Goal: Task Accomplishment & Management: Use online tool/utility

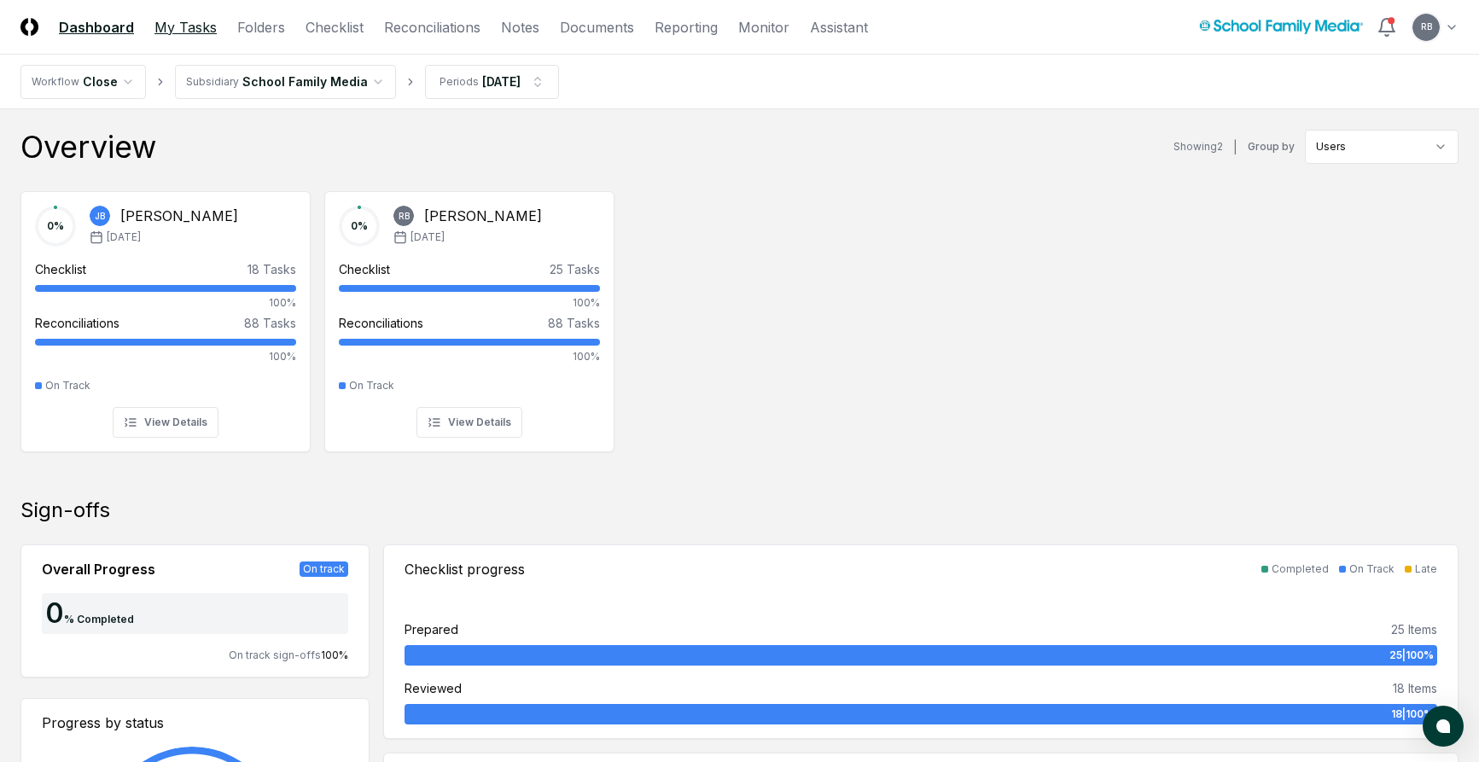
click at [178, 26] on link "My Tasks" at bounding box center [186, 27] width 62 height 20
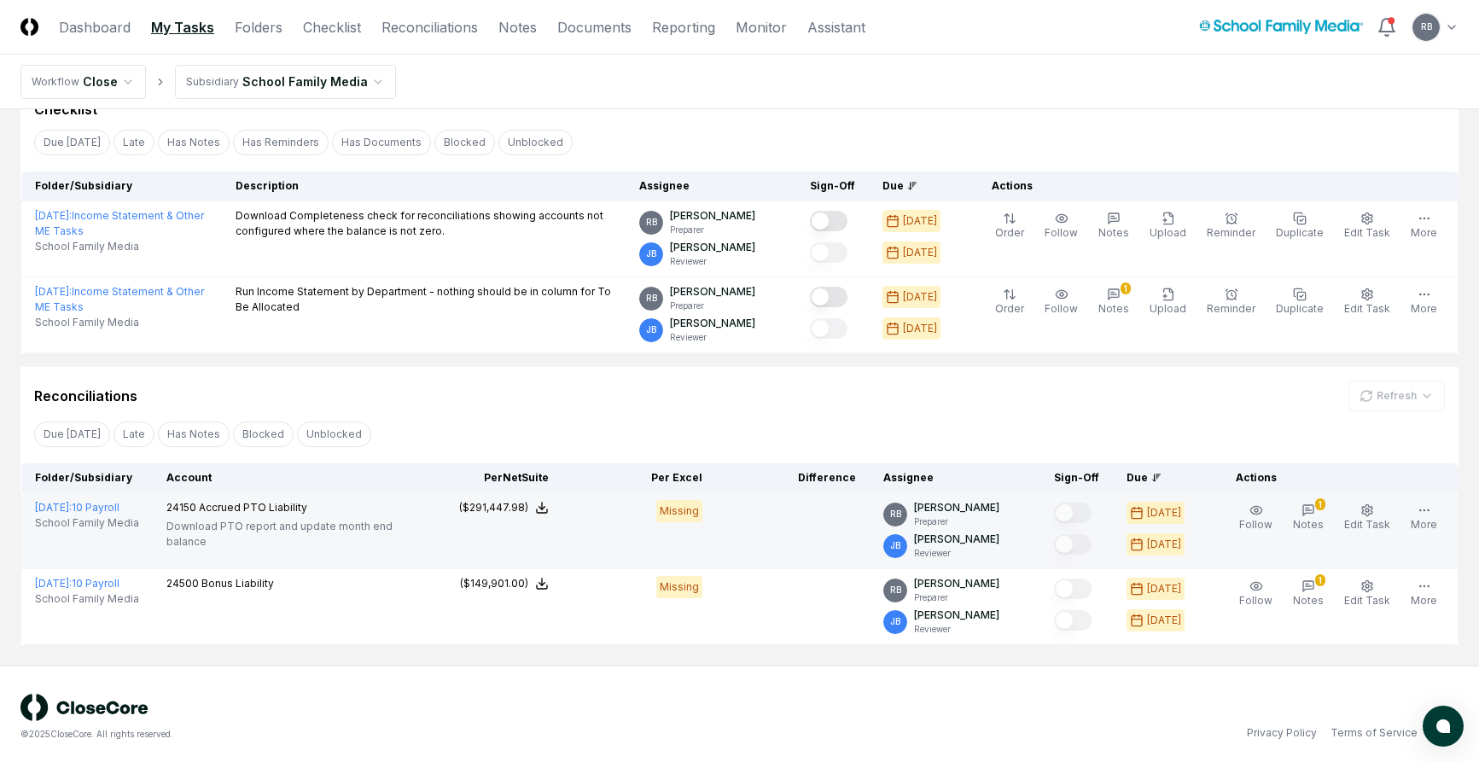
scroll to position [88, 0]
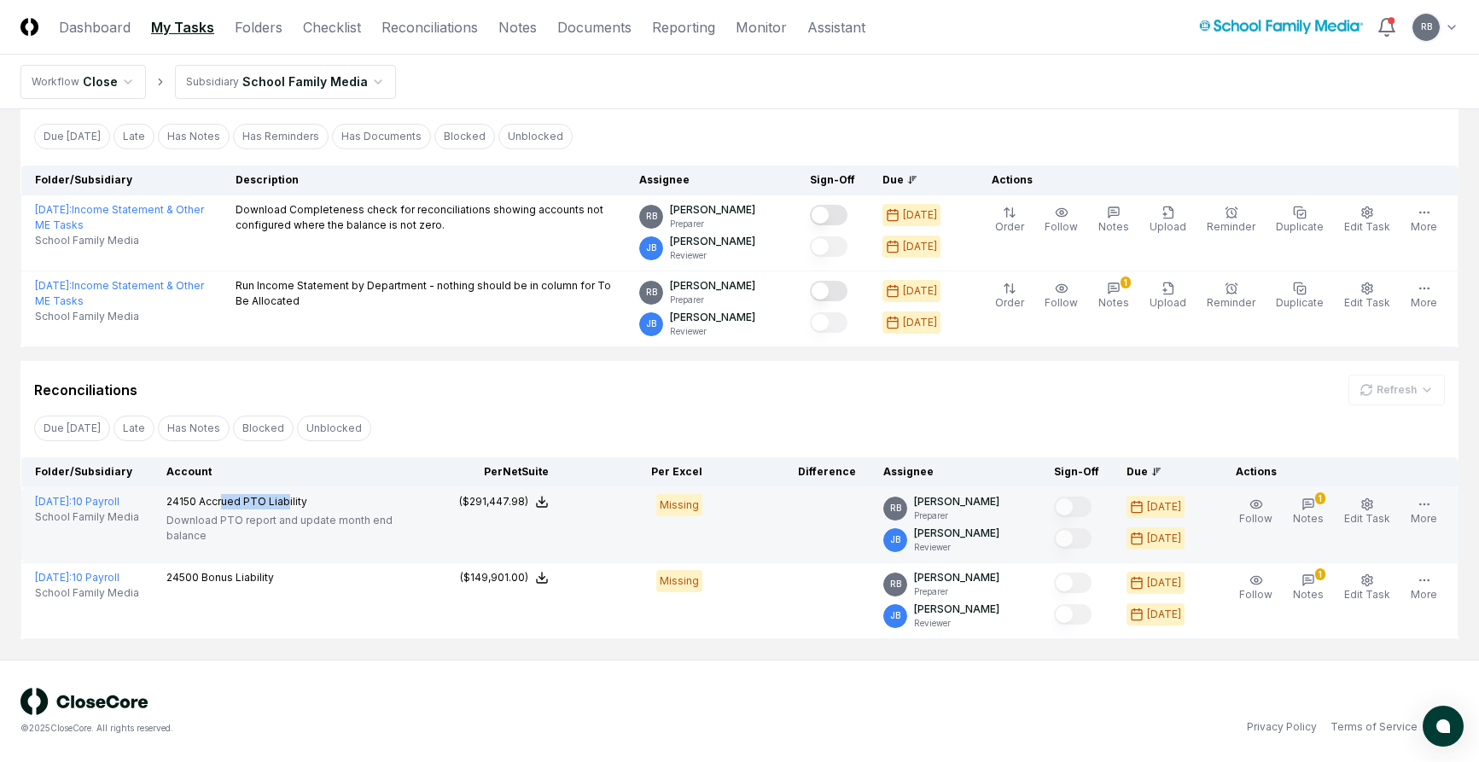
drag, startPoint x: 294, startPoint y: 503, endPoint x: 230, endPoint y: 501, distance: 64.9
click at [230, 501] on span "Accrued PTO Liability" at bounding box center [253, 501] width 108 height 13
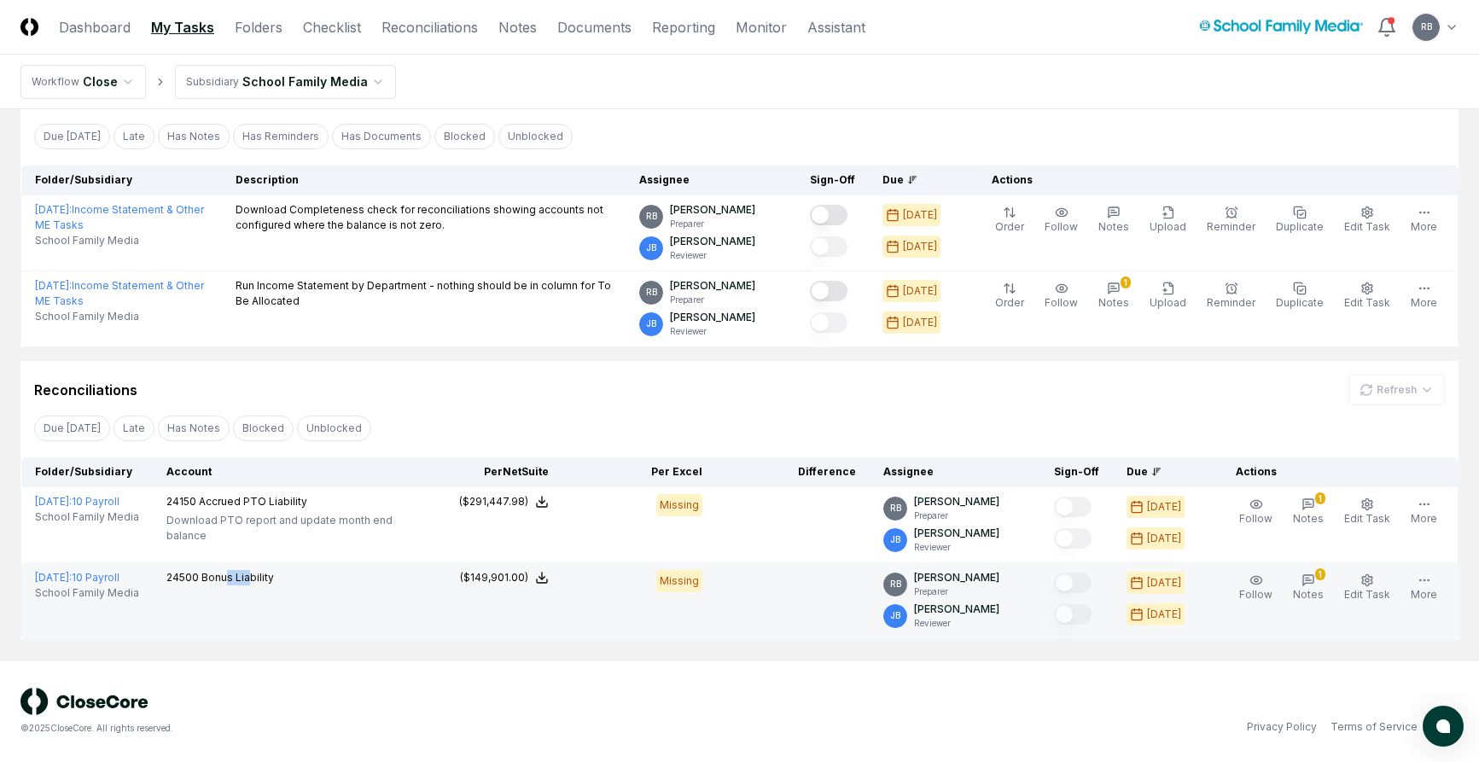
drag, startPoint x: 233, startPoint y: 580, endPoint x: 258, endPoint y: 580, distance: 24.8
click at [258, 580] on span "Bonus Liability" at bounding box center [237, 577] width 73 height 13
